Goal: Check status

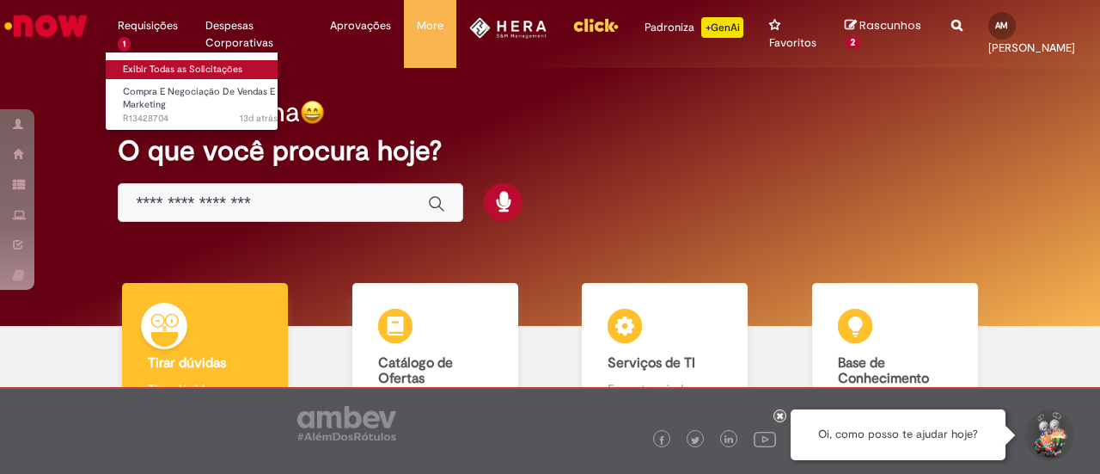
click at [167, 68] on link "Exibir Todas as Solicitações" at bounding box center [200, 69] width 189 height 19
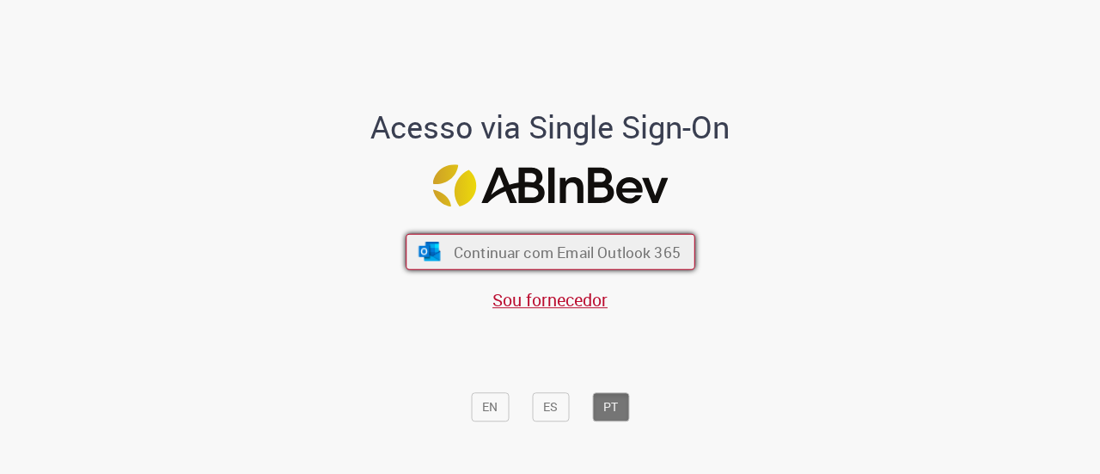
click at [559, 243] on span "Continuar com Email Outlook 365" at bounding box center [566, 251] width 227 height 20
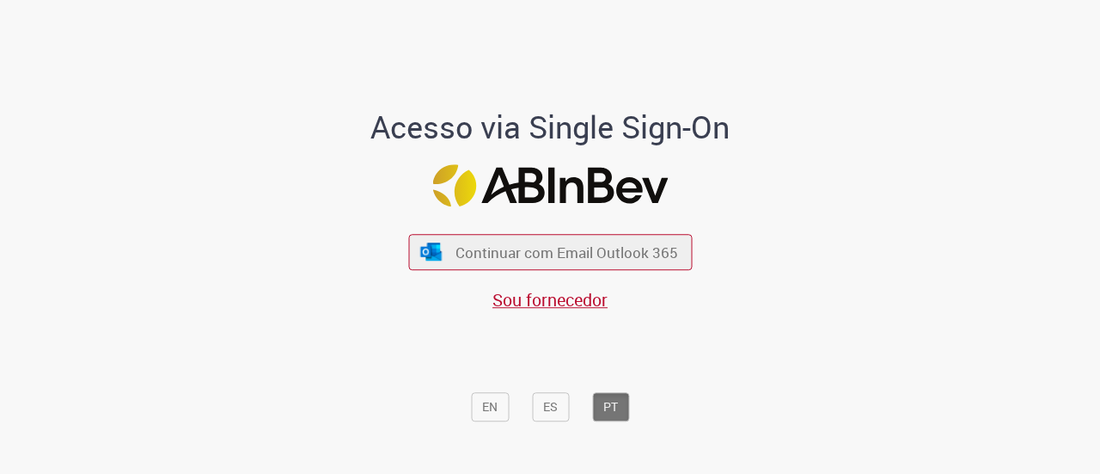
click at [559, 243] on span "Continuar com Email Outlook 365" at bounding box center [566, 252] width 223 height 20
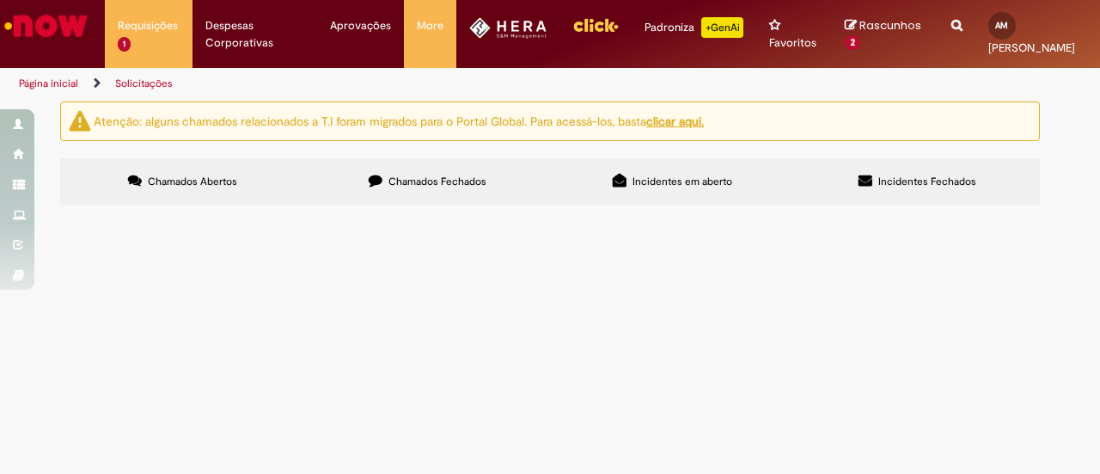
click at [425, 201] on label "Chamados Fechados" at bounding box center [427, 181] width 245 height 46
click at [0, 0] on span "Paint pack oktober" at bounding box center [0, 0] width 0 height 0
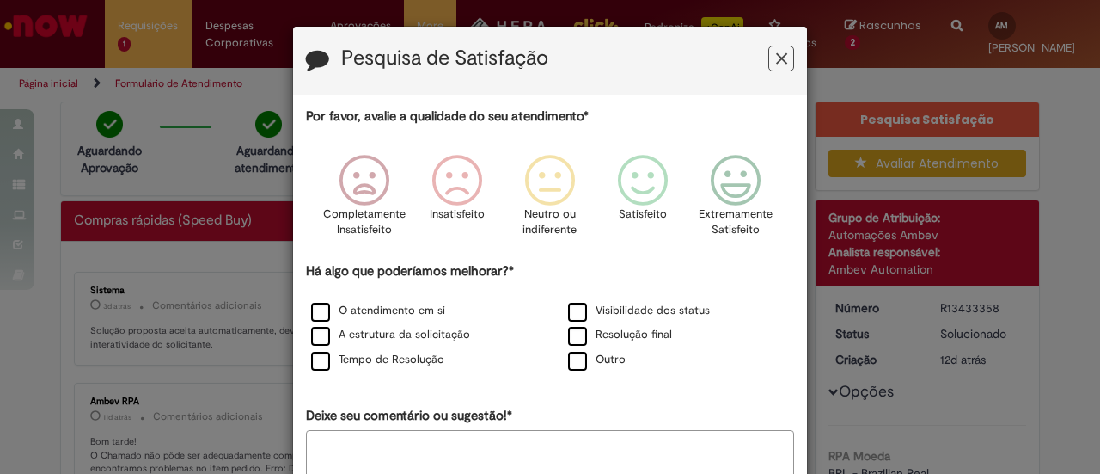
click at [777, 61] on icon "Feedback" at bounding box center [781, 59] width 11 height 18
